Goal: Task Accomplishment & Management: Use online tool/utility

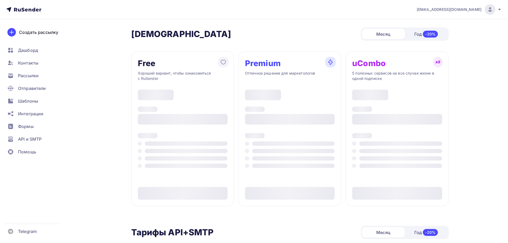
type input "500"
type input "1000"
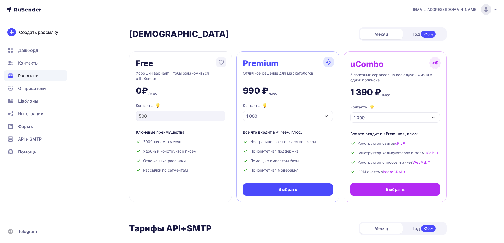
click at [42, 77] on div "Рассылки" at bounding box center [35, 75] width 63 height 11
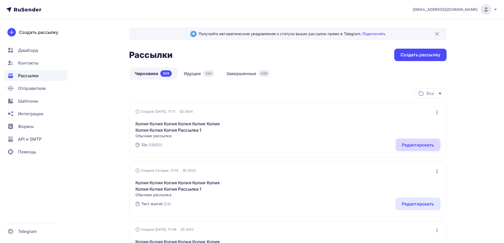
click at [427, 143] on div "Редактировать" at bounding box center [418, 145] width 32 height 6
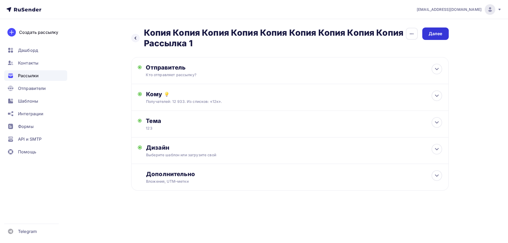
click at [448, 32] on div "Далее" at bounding box center [436, 34] width 26 height 12
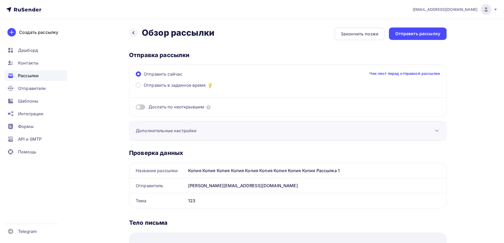
click at [194, 133] on h3 "Дополнительные настройки" at bounding box center [166, 131] width 61 height 6
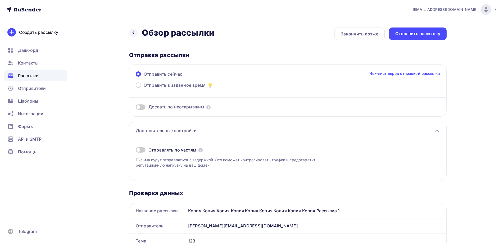
click at [144, 150] on span at bounding box center [141, 149] width 10 height 5
click at [136, 151] on input "checkbox" at bounding box center [136, 151] width 0 height 0
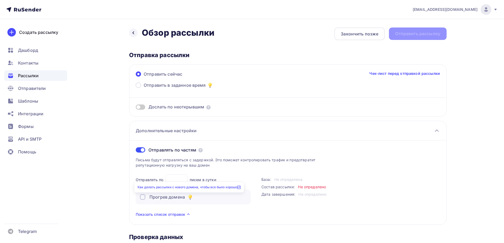
click at [192, 188] on link "Как делать рассылки с нового домена, чтобы все было хорошо" at bounding box center [189, 187] width 103 height 4
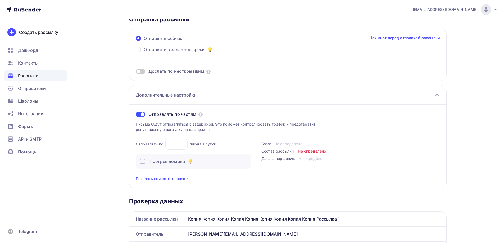
scroll to position [53, 0]
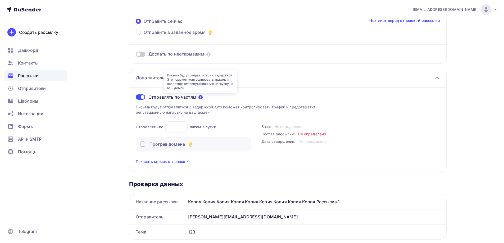
click at [200, 97] on icon at bounding box center [201, 97] width 4 height 4
click at [202, 97] on icon at bounding box center [201, 97] width 4 height 4
click at [200, 98] on icon at bounding box center [201, 97] width 4 height 4
click at [190, 146] on icon at bounding box center [190, 146] width 2 height 0
click at [191, 146] on icon at bounding box center [190, 146] width 2 height 1
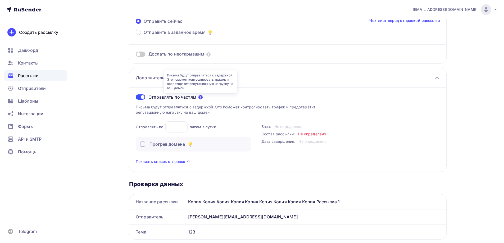
click at [201, 97] on icon at bounding box center [201, 97] width 4 height 4
click at [201, 98] on icon at bounding box center [201, 97] width 4 height 4
click at [40, 78] on div "Рассылки" at bounding box center [35, 75] width 63 height 11
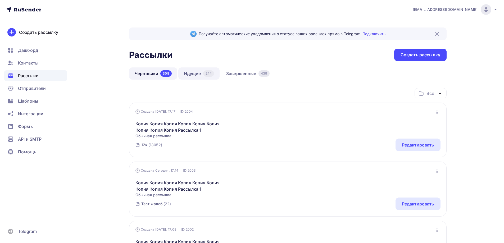
click at [196, 76] on link "Идущие 244" at bounding box center [198, 74] width 41 height 12
